Goal: Task Accomplishment & Management: Manage account settings

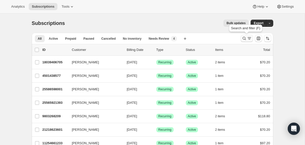
click at [244, 40] on icon "Search and filter results" at bounding box center [244, 38] width 5 height 5
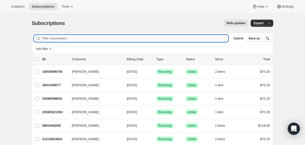
click at [203, 38] on input "Filter subscribers" at bounding box center [135, 38] width 187 height 7
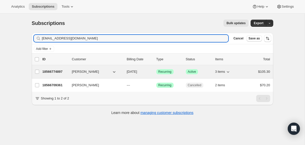
type input "maggiejohnston99@gmail.com"
click at [121, 72] on div "Mary Johnston" at bounding box center [97, 71] width 51 height 5
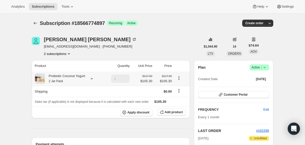
click at [82, 80] on div "Probiotic Coconut Yogurt 2 Jar Pack" at bounding box center [65, 78] width 40 height 10
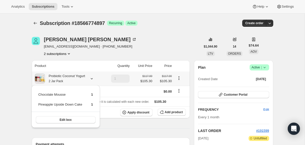
click at [82, 80] on div "Probiotic Coconut Yogurt 2 Jar Pack" at bounding box center [65, 78] width 40 height 10
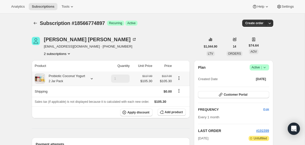
click at [84, 79] on div "Probiotic Coconut Yogurt 2 Jar Pack" at bounding box center [65, 78] width 40 height 10
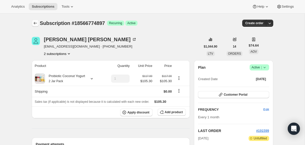
click at [36, 22] on icon "Subscriptions" at bounding box center [35, 23] width 5 height 5
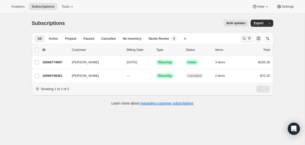
click at [244, 37] on icon "Search and filter results" at bounding box center [244, 38] width 5 height 5
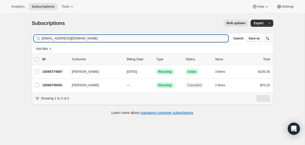
click at [180, 36] on input "maggiejohnston99@gmail.com" at bounding box center [135, 38] width 187 height 7
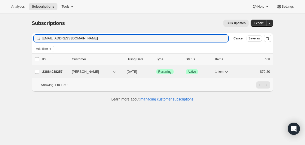
type input "laurenstrnad28@gmail.com"
click at [122, 72] on div "Lauren Strnad" at bounding box center [97, 71] width 51 height 5
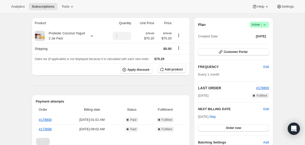
scroll to position [53, 0]
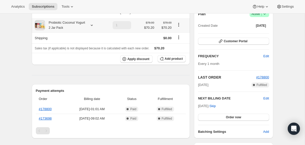
click at [77, 23] on div "Probiotic Coconut Yogurt 2 Jar Pack" at bounding box center [65, 25] width 40 height 10
click at [266, 98] on span "Edit" at bounding box center [266, 98] width 6 height 5
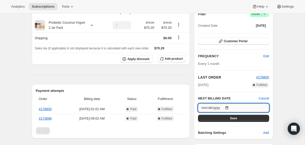
click at [229, 107] on input "2025-10-06" at bounding box center [233, 107] width 71 height 9
type input "2025-09-06"
click at [227, 119] on button "Save" at bounding box center [233, 118] width 71 height 7
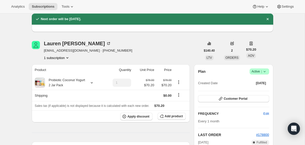
scroll to position [0, 0]
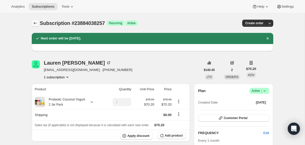
click at [36, 24] on icon "Subscriptions" at bounding box center [35, 23] width 5 height 5
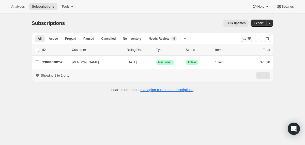
click at [244, 39] on icon "Search and filter results" at bounding box center [244, 38] width 5 height 5
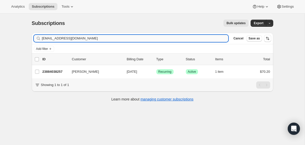
click at [197, 39] on input "laurenstrnad28@gmail.com" at bounding box center [135, 38] width 187 height 7
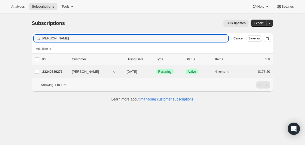
type input "[PERSON_NAME]"
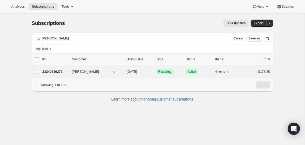
click at [126, 73] on div "23240540273 Cathleen Balseiro 09/28/2025 Success Recurring Success Active 4 ite…" at bounding box center [156, 71] width 228 height 7
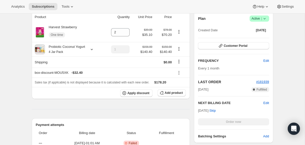
scroll to position [96, 0]
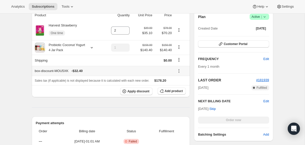
click at [179, 70] on icon at bounding box center [178, 70] width 5 height 5
click at [178, 87] on span "Remove" at bounding box center [181, 89] width 12 height 4
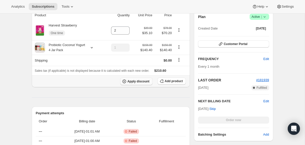
click at [138, 81] on span "Apply discount" at bounding box center [138, 81] width 22 height 4
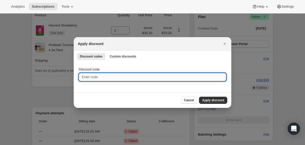
click at [101, 76] on input "Discount code" at bounding box center [152, 77] width 147 height 8
type input "box-discount-MOU5XK"
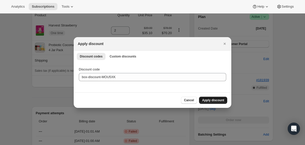
click at [216, 99] on span "Apply discount" at bounding box center [213, 100] width 22 height 4
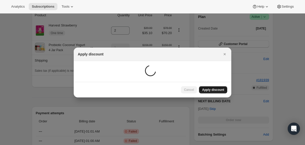
scroll to position [85, 0]
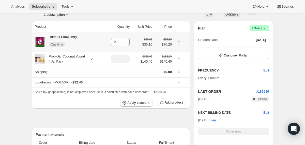
click at [178, 42] on icon "Product actions" at bounding box center [178, 41] width 5 height 5
click at [177, 52] on span "Remove" at bounding box center [176, 51] width 12 height 4
type input "0"
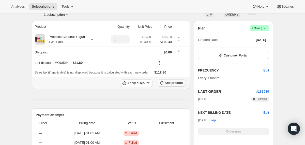
click at [170, 81] on span "Add product" at bounding box center [174, 83] width 18 height 4
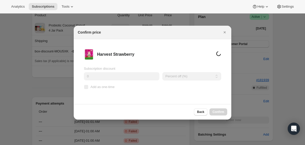
scroll to position [0, 0]
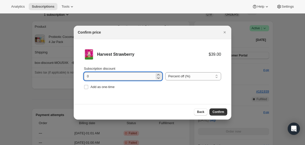
click at [90, 77] on input "0" at bounding box center [119, 76] width 71 height 8
type input "10"
click at [88, 86] on input "Add as one-time" at bounding box center [86, 87] width 4 height 4
checkbox input "true"
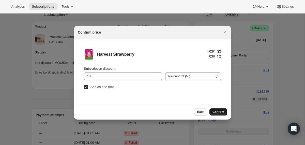
click at [217, 111] on span "Confirm" at bounding box center [218, 112] width 12 height 4
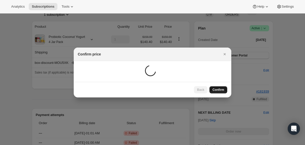
scroll to position [85, 0]
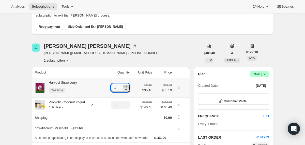
click at [126, 86] on icon at bounding box center [126, 85] width 2 height 1
type input "2"
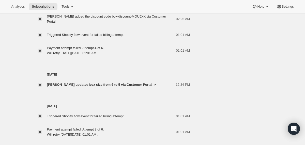
scroll to position [438, 0]
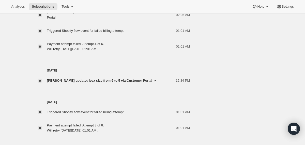
click at [149, 83] on span "[PERSON_NAME] updated box size from 6 to 5 via Customer Portal" at bounding box center [99, 80] width 105 height 5
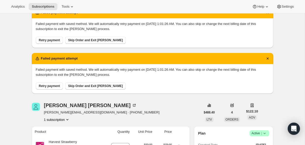
scroll to position [0, 0]
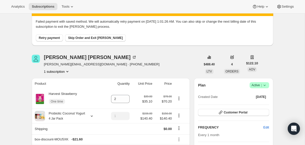
scroll to position [28, 0]
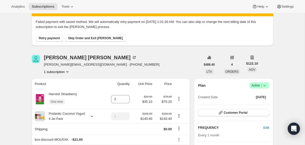
click at [50, 37] on span "Retry payment" at bounding box center [49, 38] width 21 height 4
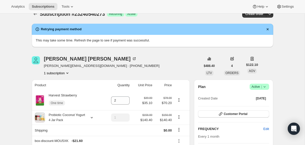
scroll to position [0, 0]
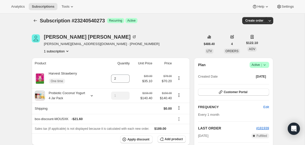
scroll to position [3, 0]
drag, startPoint x: 72, startPoint y: 44, endPoint x: 44, endPoint y: 42, distance: 28.3
click at [44, 42] on span "[PERSON_NAME][EMAIL_ADDRESS][DOMAIN_NAME] · [PHONE_NUMBER]" at bounding box center [102, 43] width 116 height 5
copy span "[PERSON_NAME][EMAIL_ADDRESS][DOMAIN_NAME]"
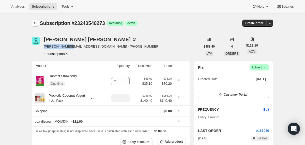
click at [35, 23] on icon "Subscriptions" at bounding box center [35, 23] width 5 height 5
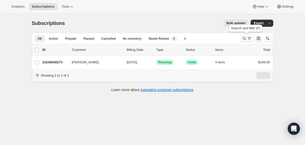
click at [243, 40] on icon "Search and filter results" at bounding box center [244, 38] width 5 height 5
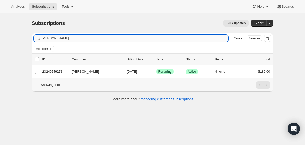
click at [171, 40] on input "[PERSON_NAME]" at bounding box center [135, 38] width 187 height 7
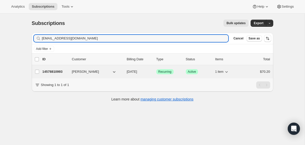
type input "[EMAIL_ADDRESS][DOMAIN_NAME]"
click at [126, 70] on div "14578810993 [PERSON_NAME] [DATE] Success Recurring Success Active 1 item $70.20" at bounding box center [156, 71] width 228 height 7
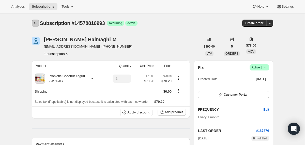
click at [34, 24] on icon "Subscriptions" at bounding box center [35, 23] width 5 height 5
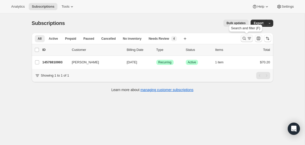
click at [244, 39] on icon "Search and filter results" at bounding box center [244, 38] width 5 height 5
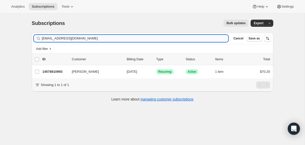
click at [167, 38] on input "[EMAIL_ADDRESS][DOMAIN_NAME]" at bounding box center [135, 38] width 187 height 7
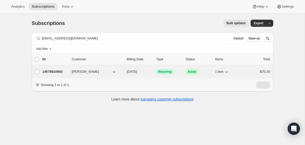
click at [127, 74] on p "[DATE]" at bounding box center [139, 71] width 25 height 5
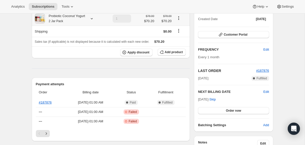
scroll to position [76, 0]
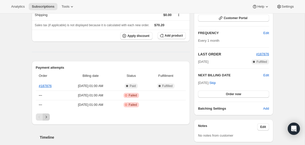
click at [45, 119] on icon "Next" at bounding box center [46, 116] width 5 height 5
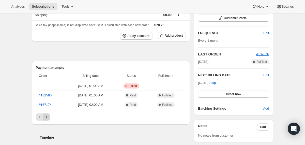
click at [45, 119] on icon "Next" at bounding box center [46, 116] width 5 height 5
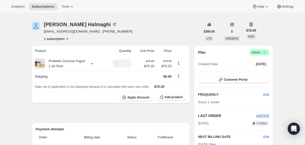
scroll to position [15, 0]
click at [266, 52] on icon at bounding box center [264, 52] width 5 height 5
click at [256, 74] on button "Cancel subscription" at bounding box center [257, 71] width 32 height 8
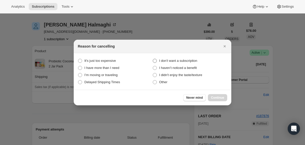
click at [173, 61] on span "I don't want a subscription" at bounding box center [178, 61] width 38 height 4
click at [153, 59] on subscription "I don't want a subscription" at bounding box center [153, 59] width 0 height 0
radio subscription "true"
click at [220, 96] on span "Continue" at bounding box center [217, 98] width 13 height 4
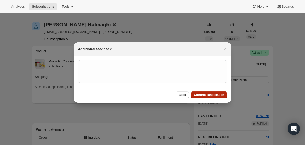
click at [220, 96] on span "Confirm cancellation" at bounding box center [209, 95] width 30 height 4
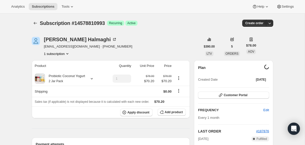
scroll to position [15, 0]
